Goal: Task Accomplishment & Management: Manage account settings

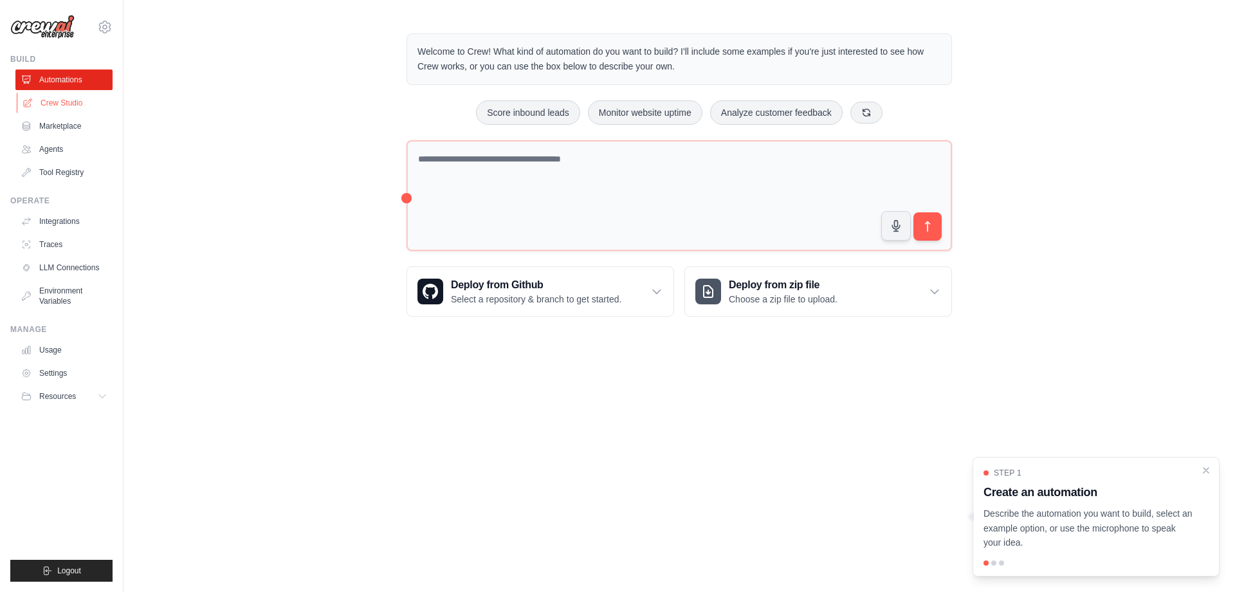
click at [59, 99] on link "Crew Studio" at bounding box center [65, 103] width 97 height 21
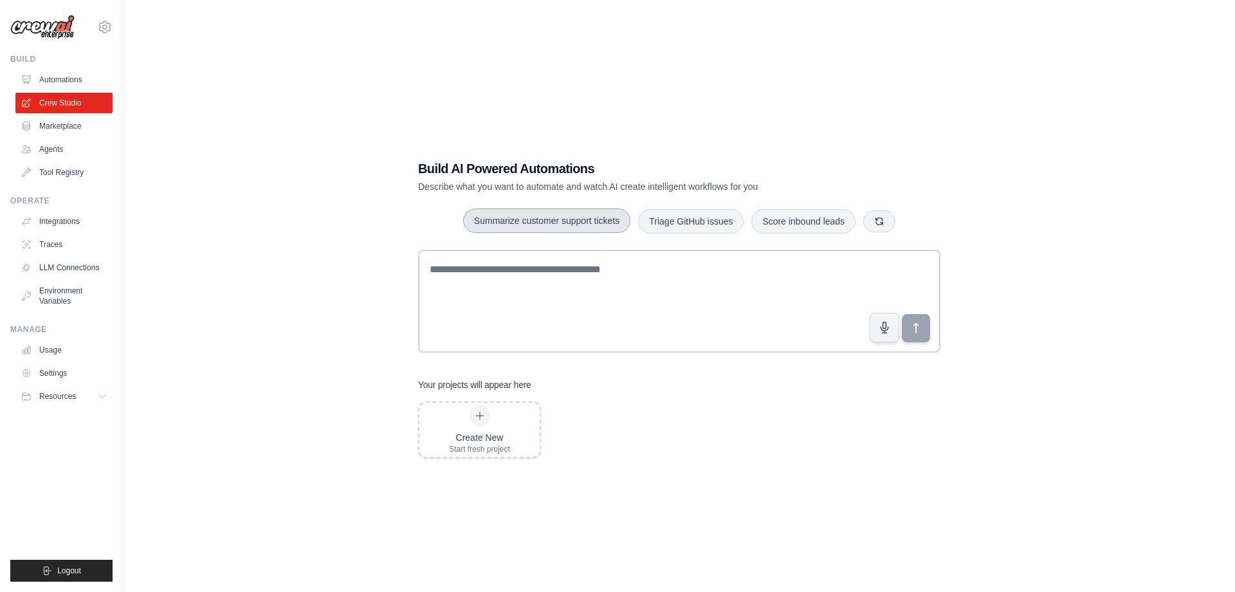
click at [480, 220] on button "Summarize customer support tickets" at bounding box center [546, 220] width 167 height 24
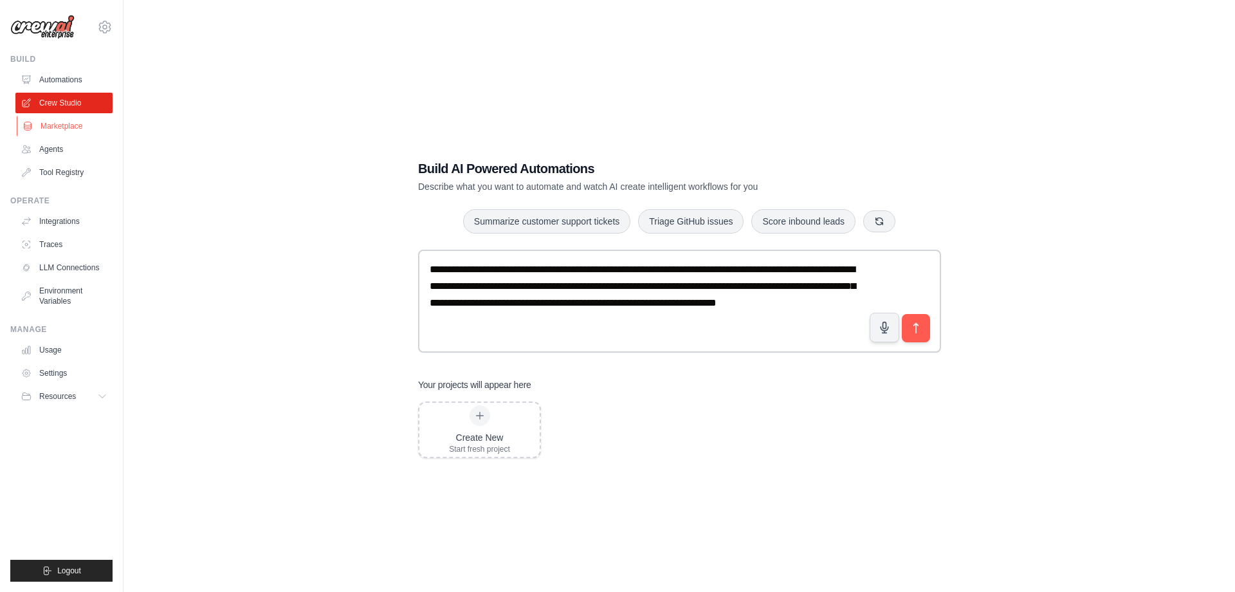
click at [77, 128] on link "Marketplace" at bounding box center [65, 126] width 97 height 21
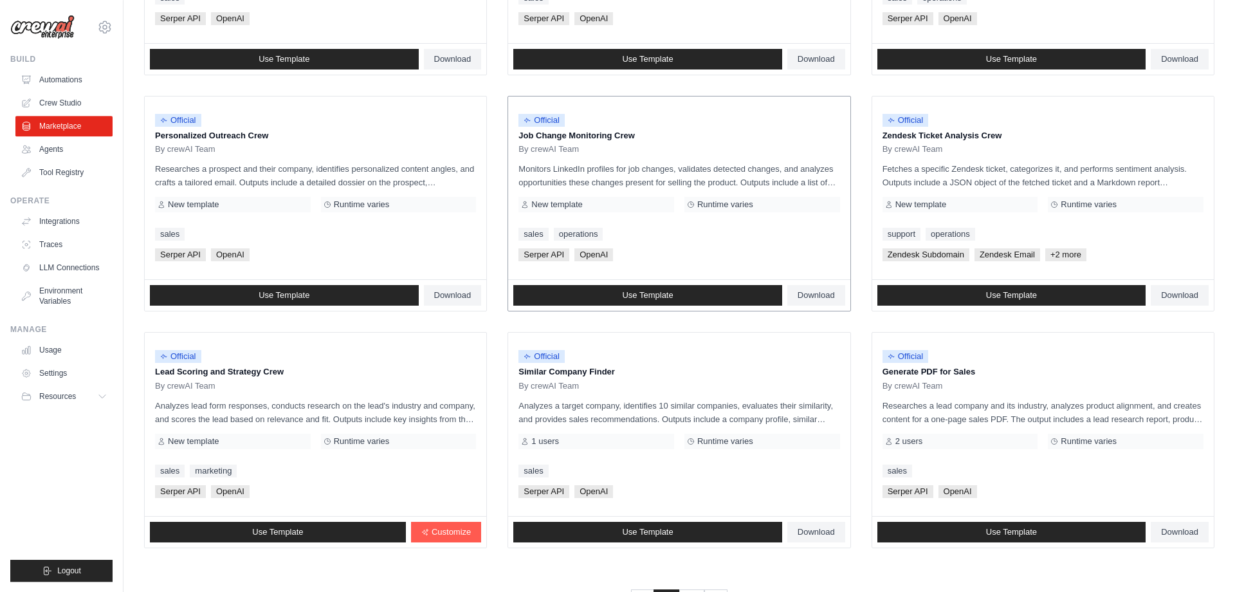
scroll to position [600, 0]
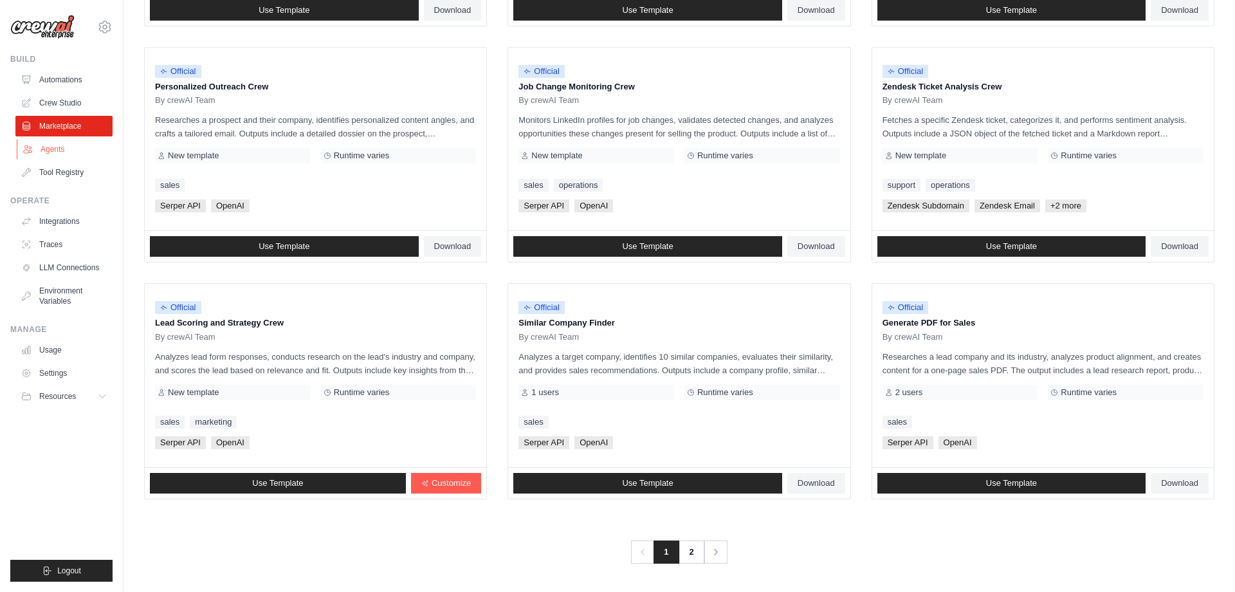
click at [64, 150] on link "Agents" at bounding box center [65, 149] width 97 height 21
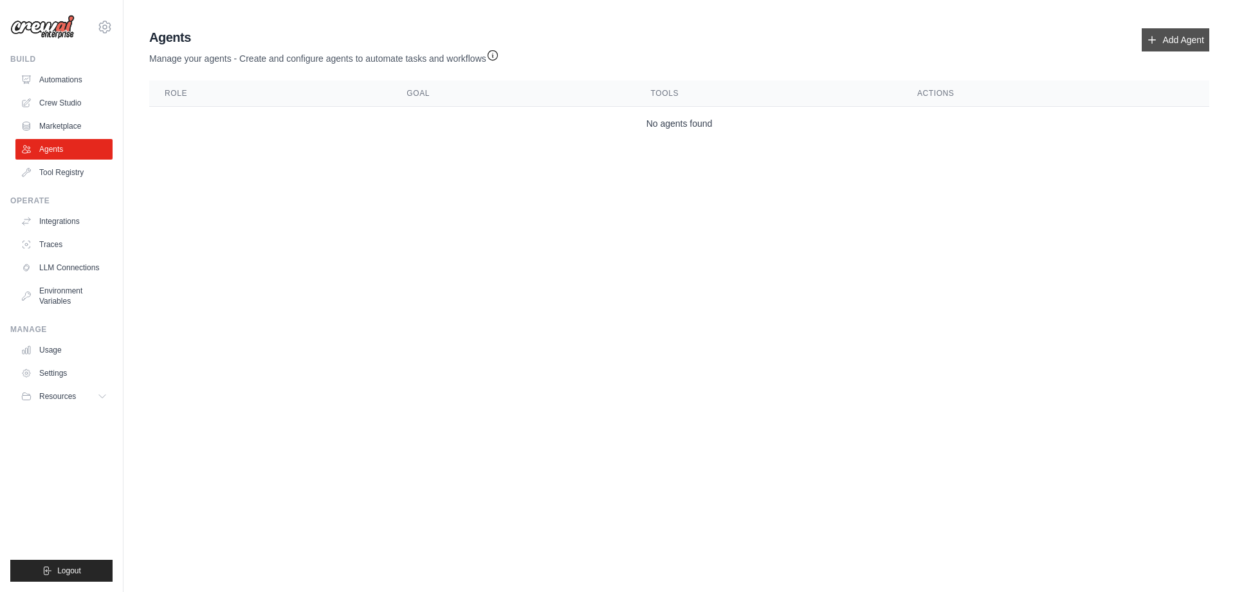
click at [1172, 43] on link "Add Agent" at bounding box center [1175, 39] width 68 height 23
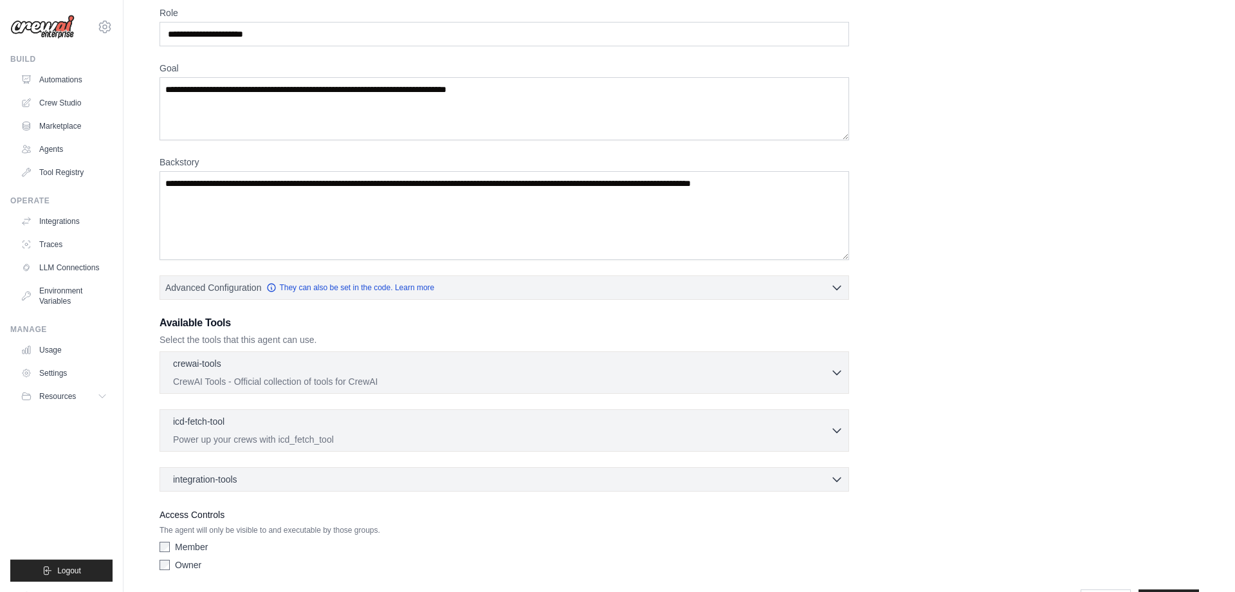
scroll to position [98, 0]
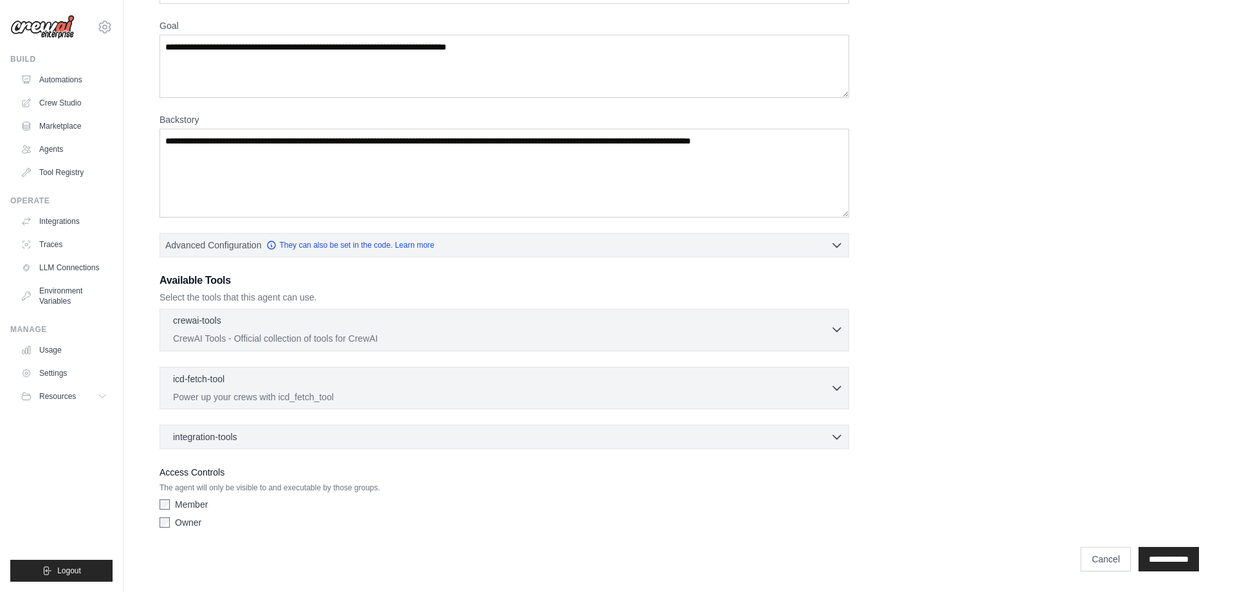
click at [272, 331] on div "crewai-tools 0 selected CrewAI Tools - Official collection of tools for CrewAI" at bounding box center [501, 329] width 657 height 31
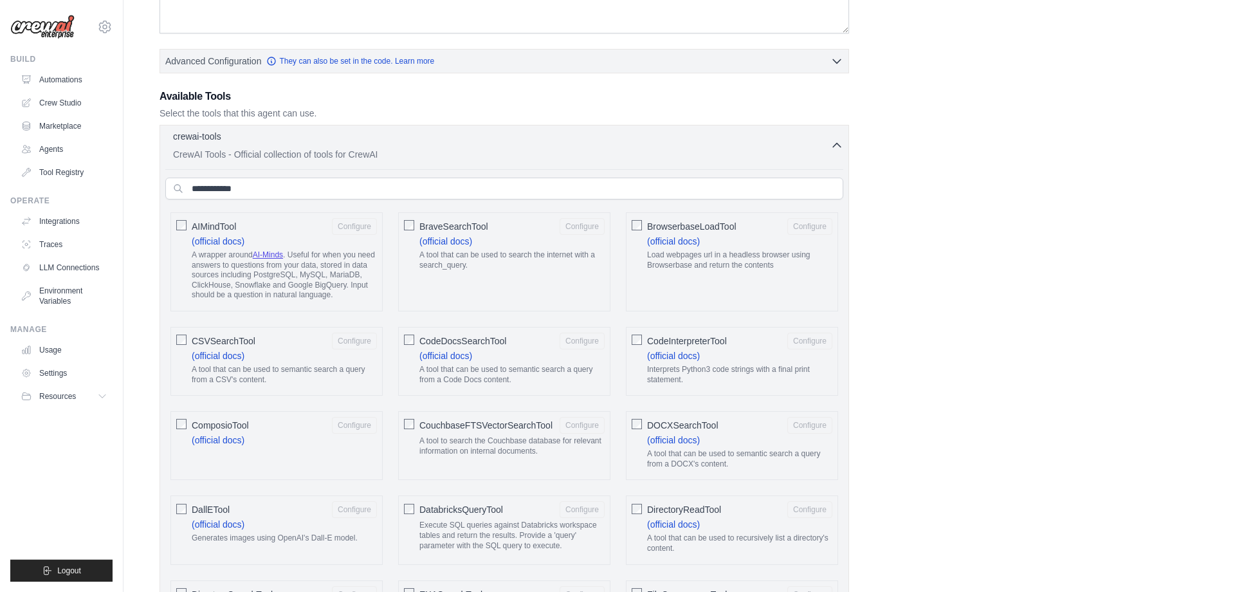
scroll to position [0, 0]
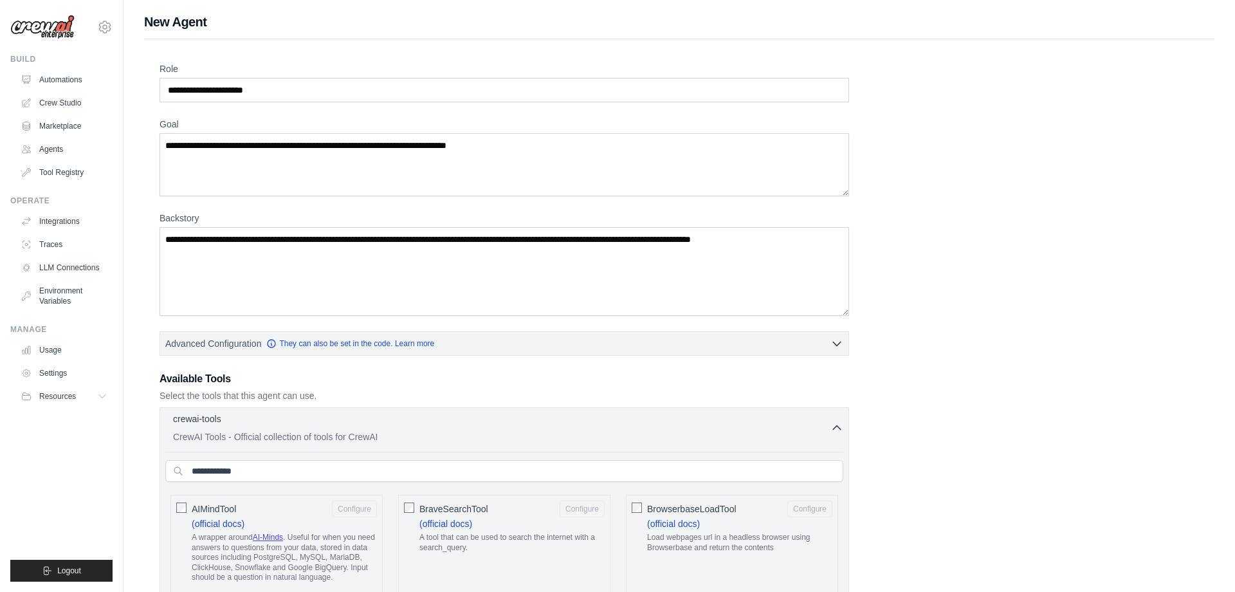
click at [282, 436] on p "CrewAI Tools - Official collection of tools for CrewAI" at bounding box center [501, 436] width 657 height 13
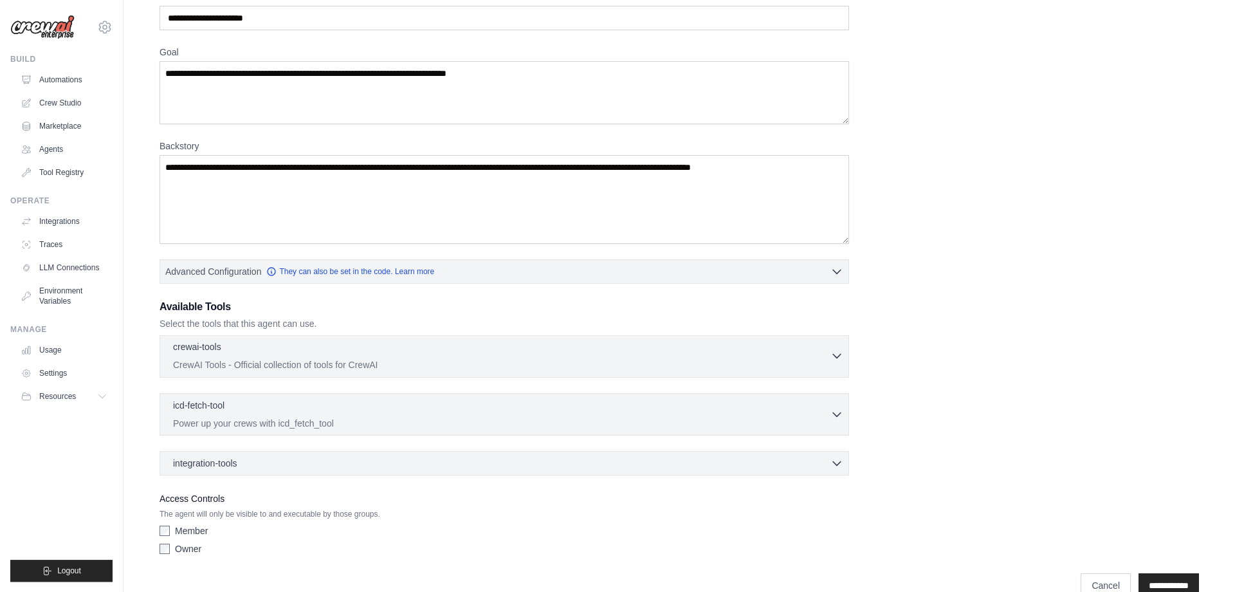
scroll to position [98, 0]
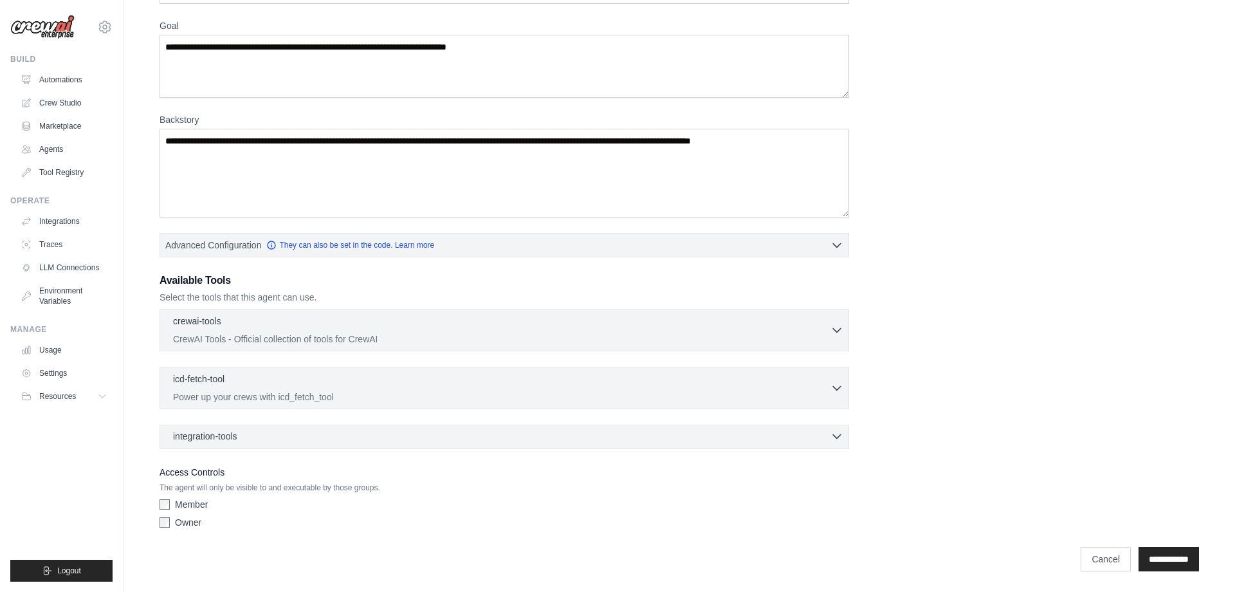
click at [278, 434] on div "integration-tools 0 selected" at bounding box center [508, 436] width 670 height 13
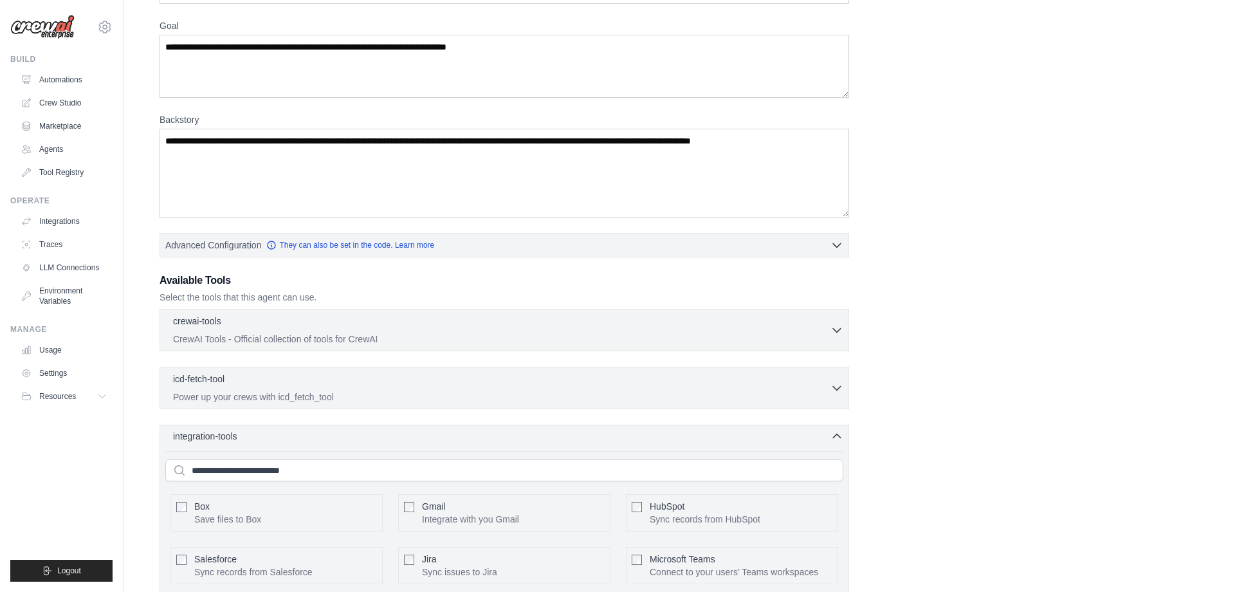
click at [277, 434] on div "integration-tools 0 selected" at bounding box center [508, 436] width 670 height 13
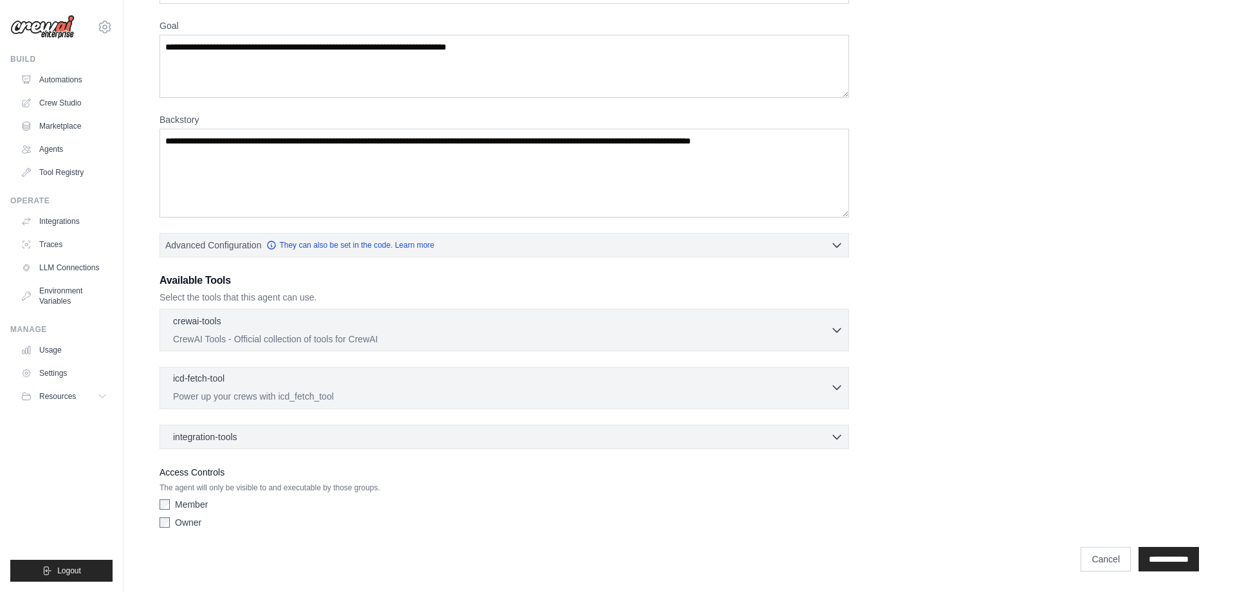
click at [283, 389] on div "icd-fetch-tool 0 selected Power up your crews with icd_fetch_tool" at bounding box center [501, 387] width 657 height 31
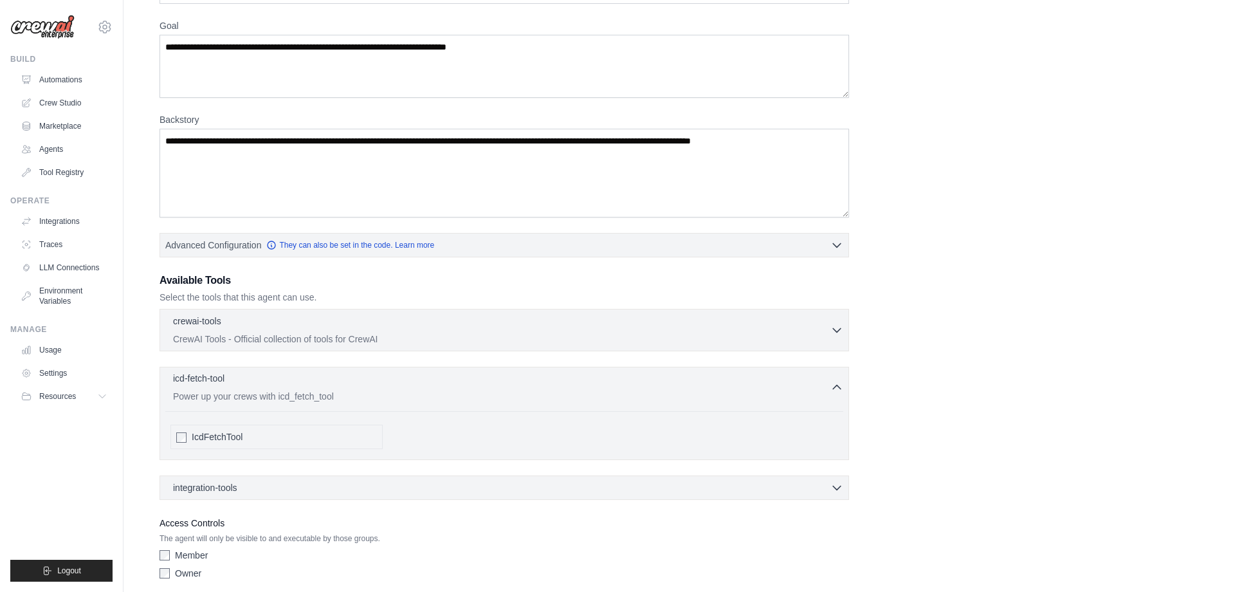
click at [283, 389] on div "icd-fetch-tool 0 selected Power up your crews with icd_fetch_tool" at bounding box center [501, 387] width 657 height 31
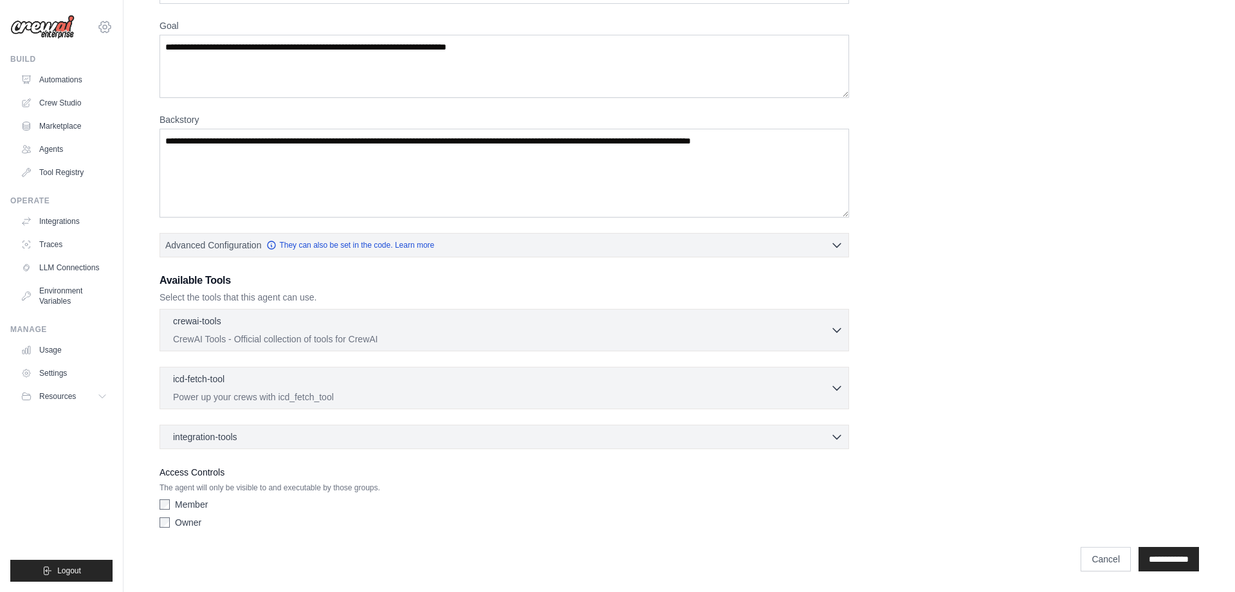
click at [104, 28] on icon at bounding box center [104, 26] width 15 height 15
click at [88, 88] on link "Settings" at bounding box center [104, 86] width 113 height 23
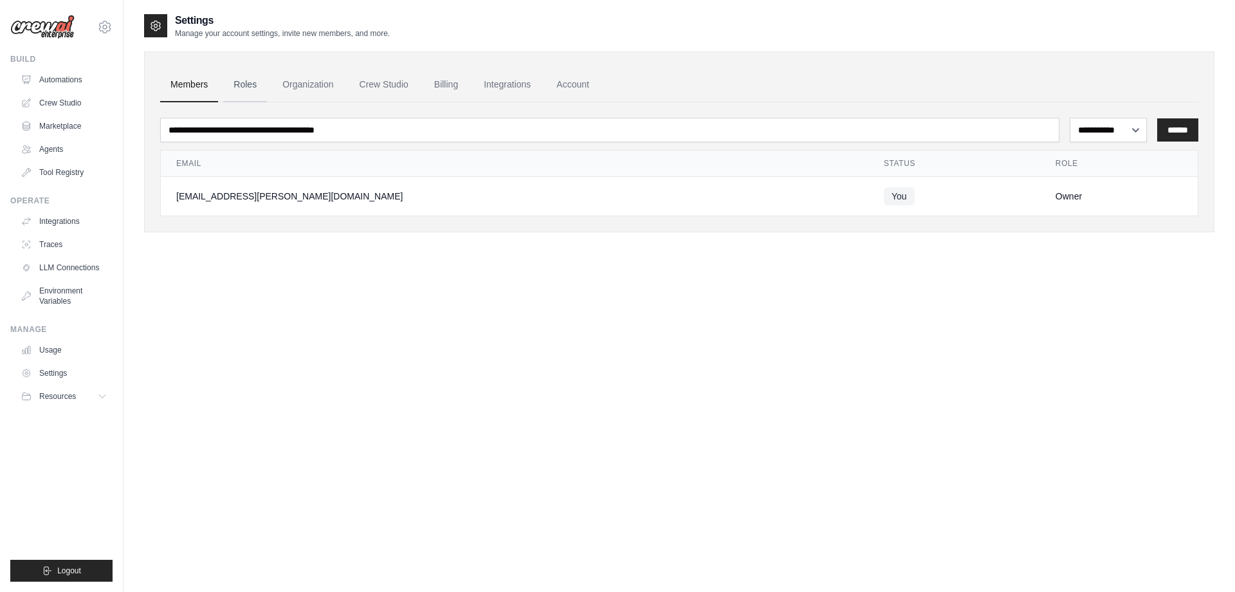
click at [232, 84] on link "Roles" at bounding box center [245, 85] width 44 height 35
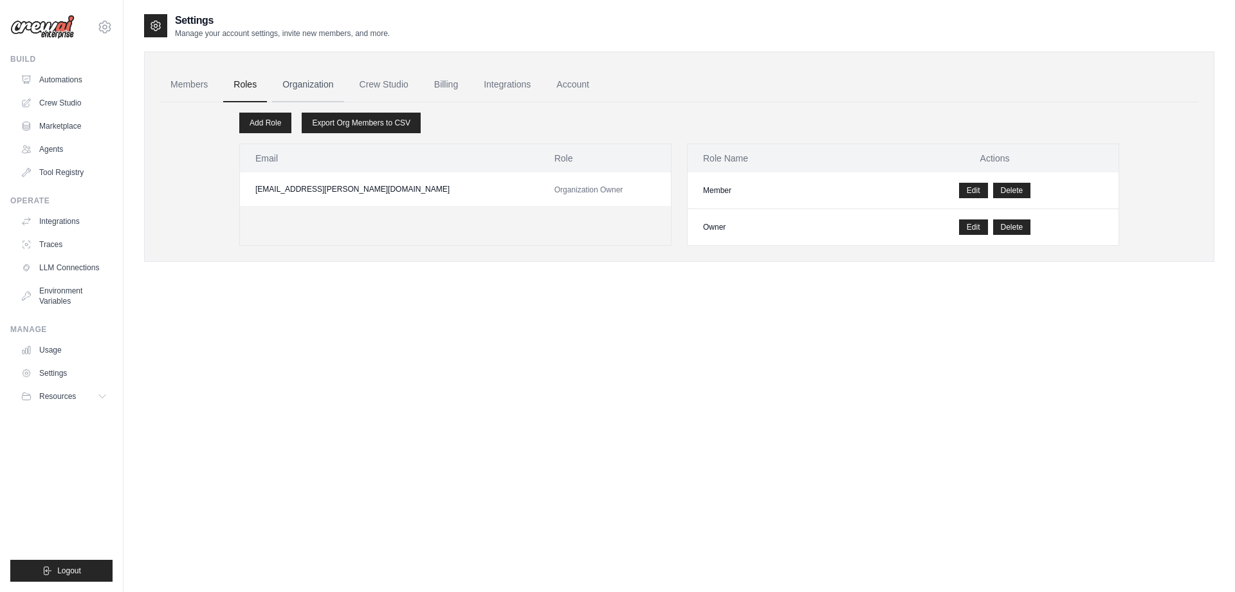
click at [292, 85] on link "Organization" at bounding box center [307, 85] width 71 height 35
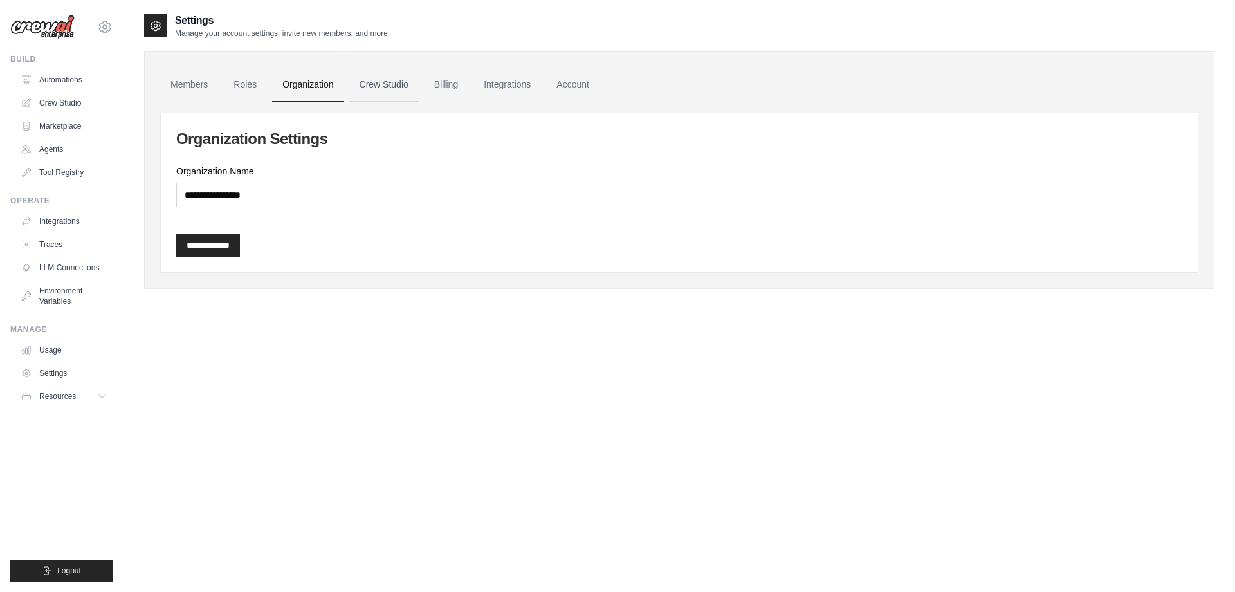
click at [377, 86] on link "Crew Studio" at bounding box center [383, 85] width 69 height 35
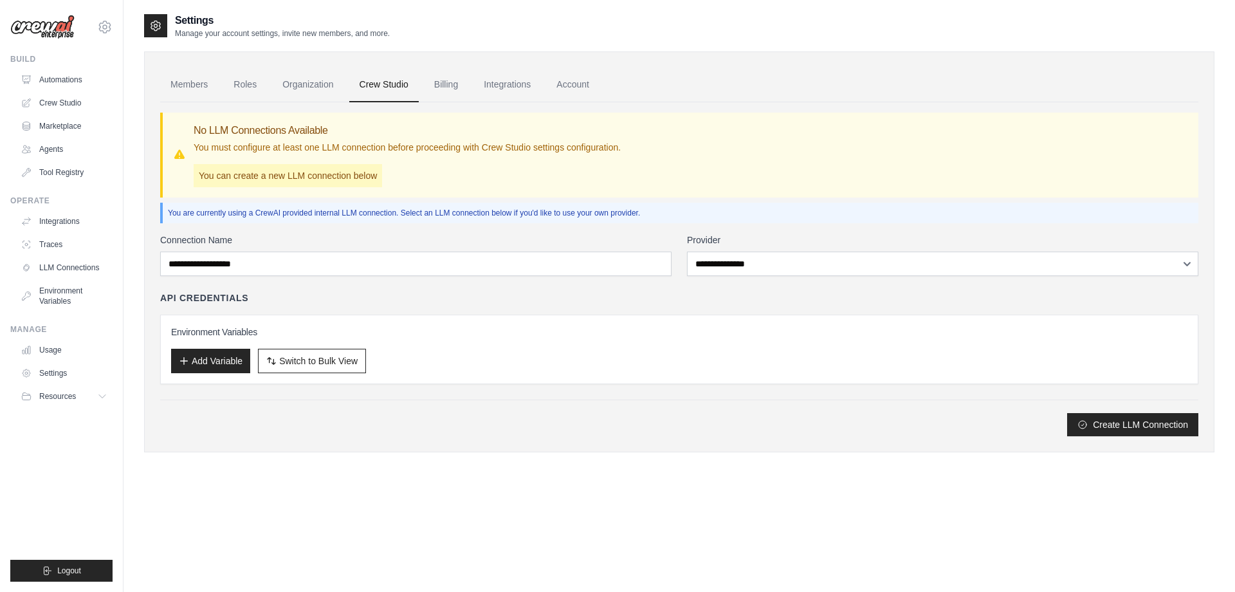
click at [340, 177] on p "You can create a new LLM connection below" at bounding box center [288, 175] width 188 height 23
click at [429, 88] on link "Billing" at bounding box center [446, 85] width 44 height 35
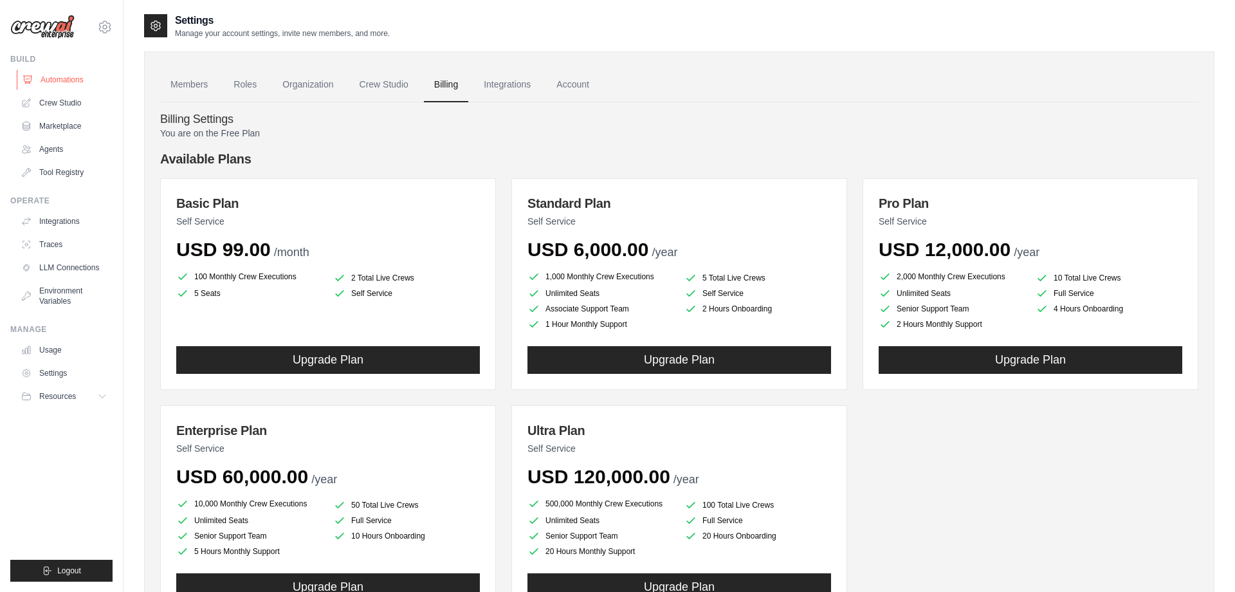
click at [61, 77] on link "Automations" at bounding box center [65, 79] width 97 height 21
